Goal: Task Accomplishment & Management: Manage account settings

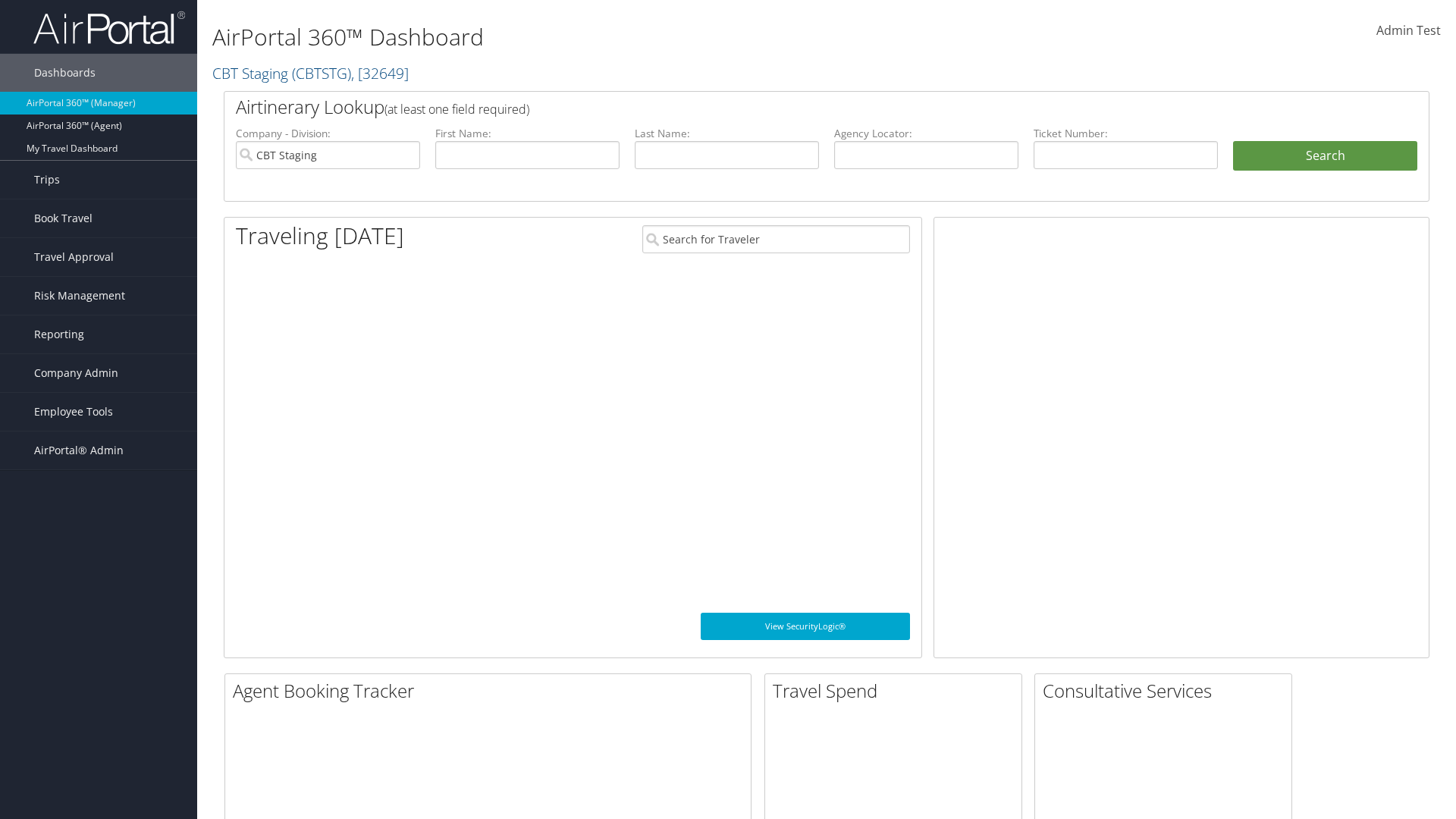
click at [99, 373] on span "Company Admin" at bounding box center [77, 372] width 84 height 38
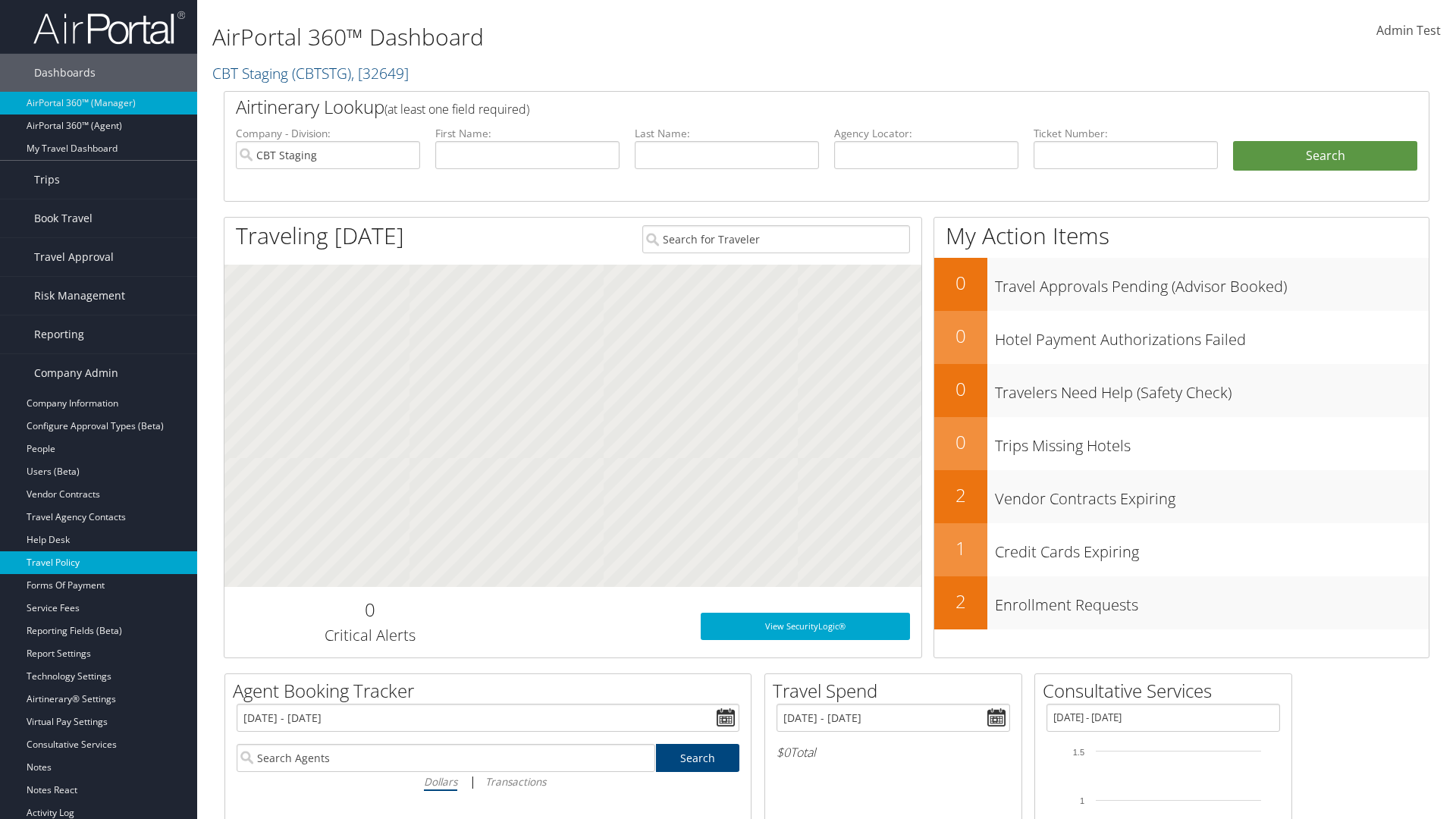
click at [99, 563] on link "Travel Policy" at bounding box center [99, 562] width 197 height 23
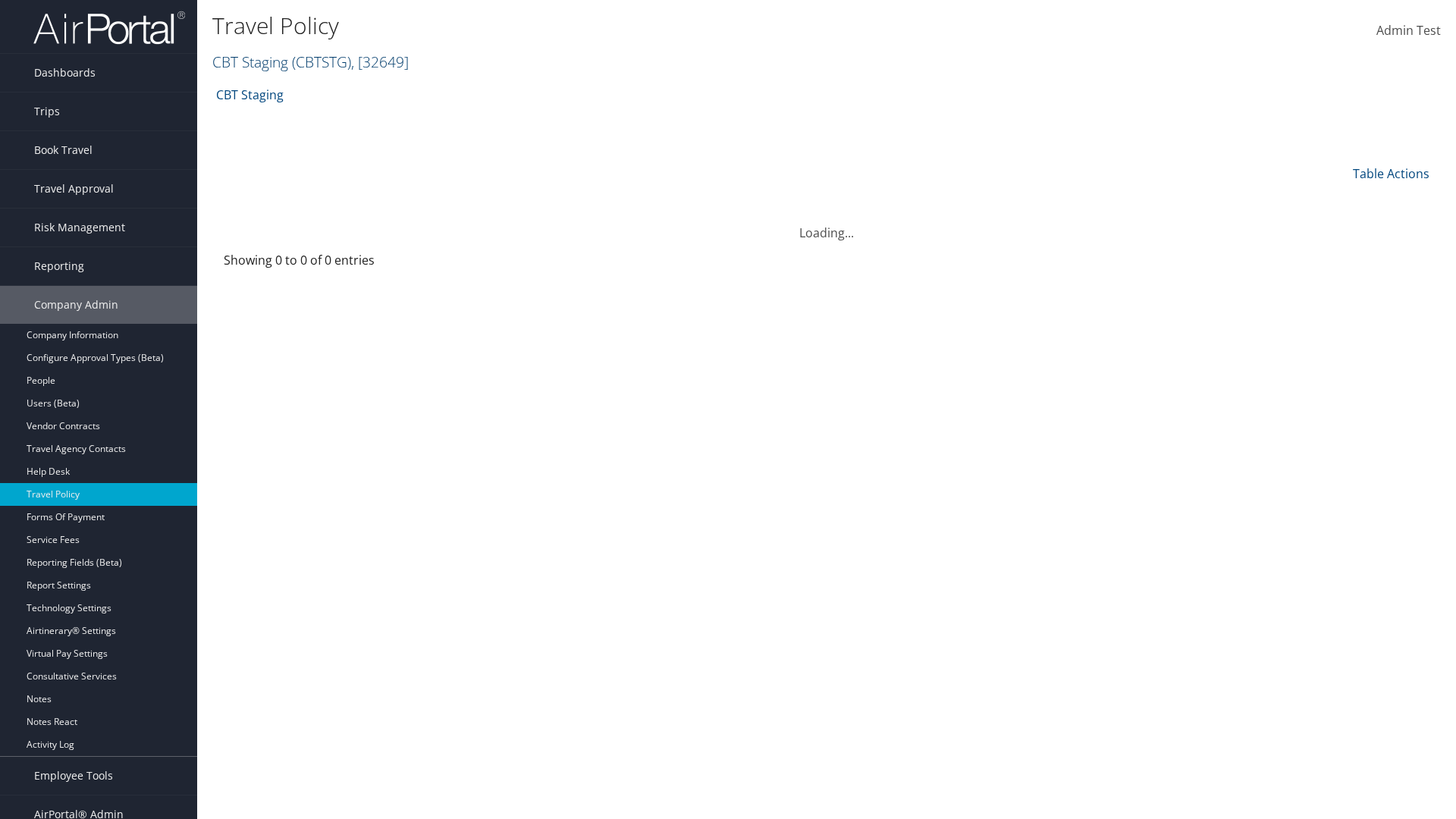
click at [250, 62] on link "CBT Staging ( CBTSTG ) , [ 32649 ]" at bounding box center [310, 62] width 196 height 20
click at [0, 0] on input "search" at bounding box center [0, 0] width 0 height 0
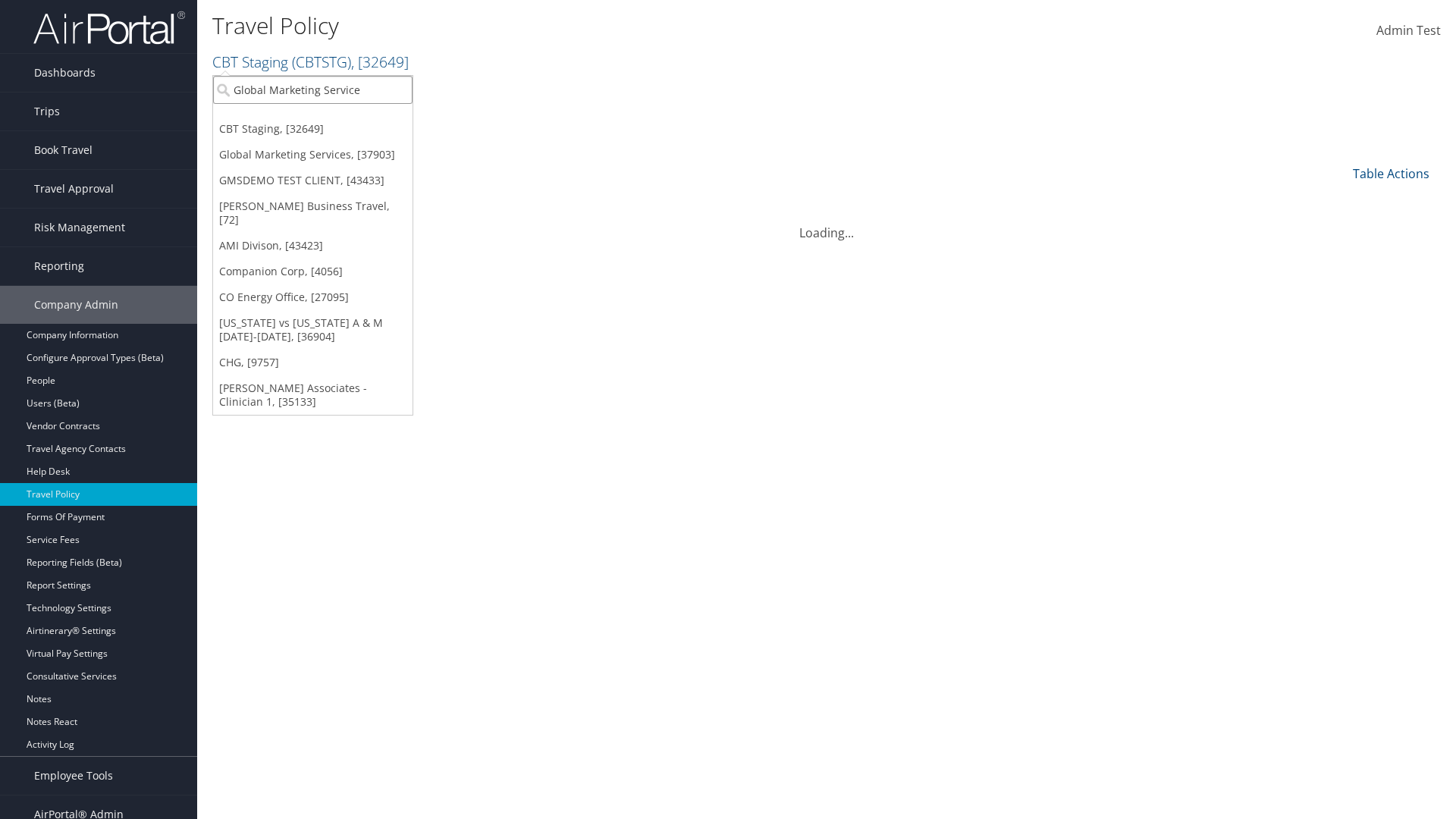
type input "Global Marketing Services"
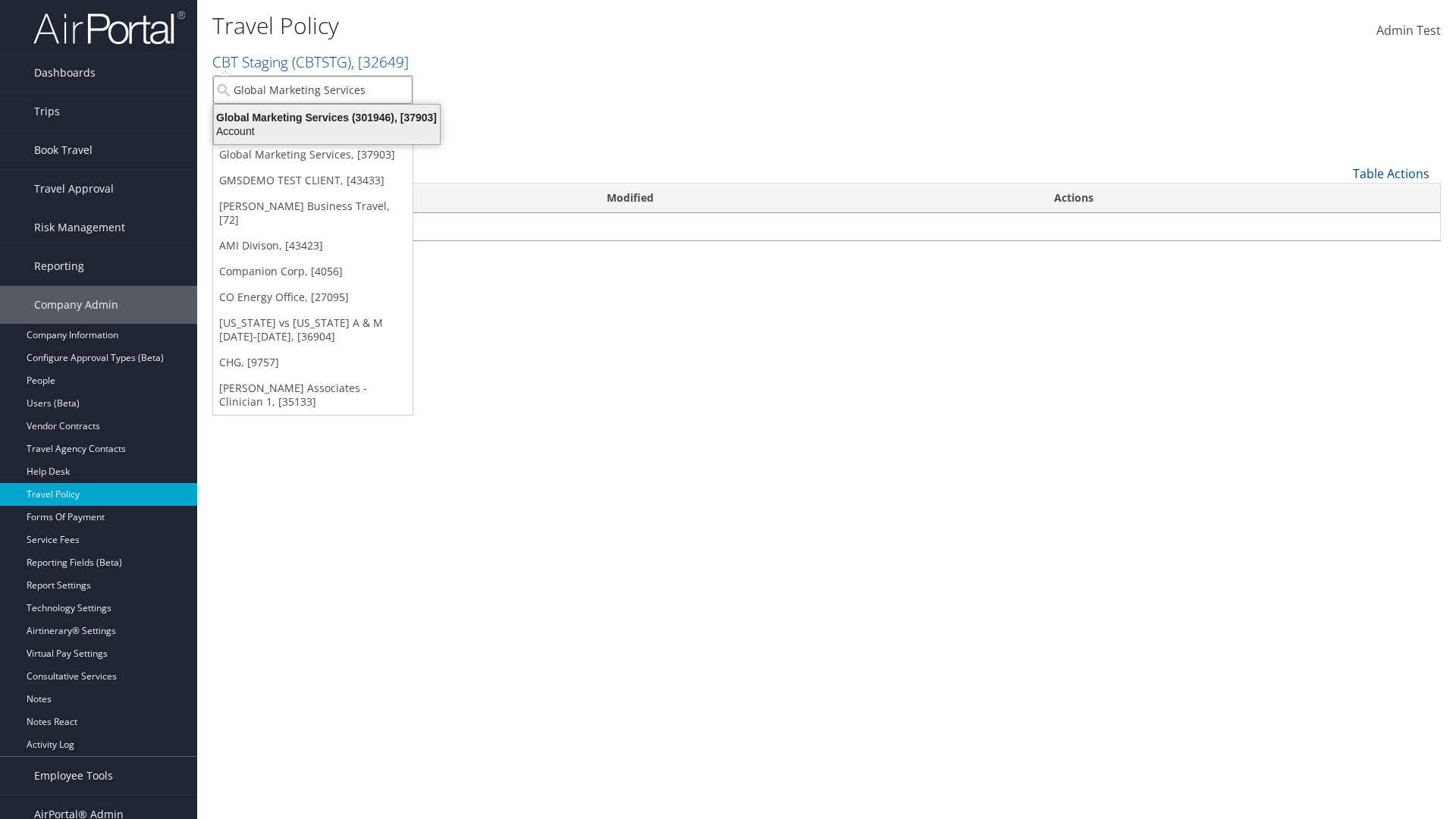
click at [327, 118] on div "Global Marketing Services (301946), [37903]" at bounding box center [327, 117] width 244 height 13
